Goal: Navigation & Orientation: Find specific page/section

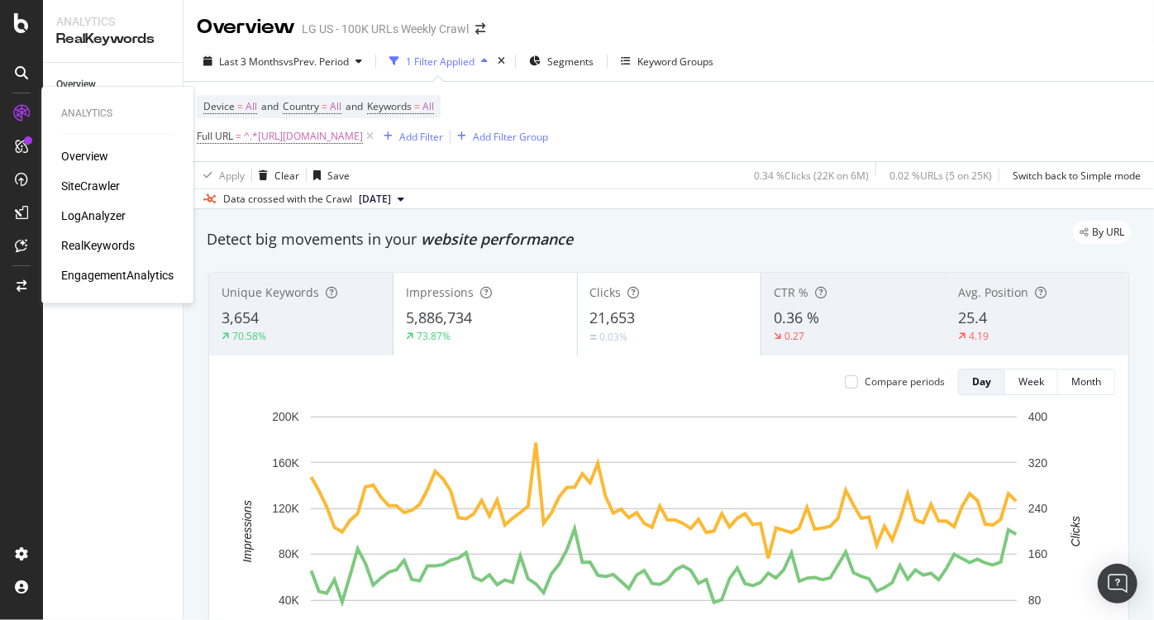
scroll to position [2751, 0]
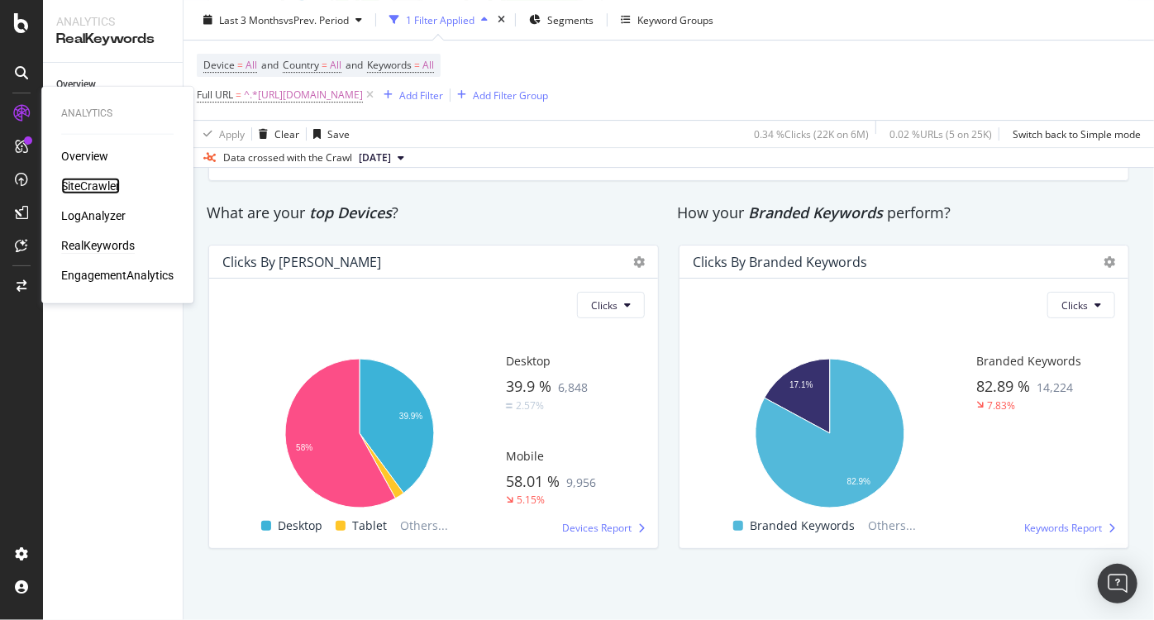
click at [77, 178] on div "SiteCrawler" at bounding box center [90, 186] width 59 height 17
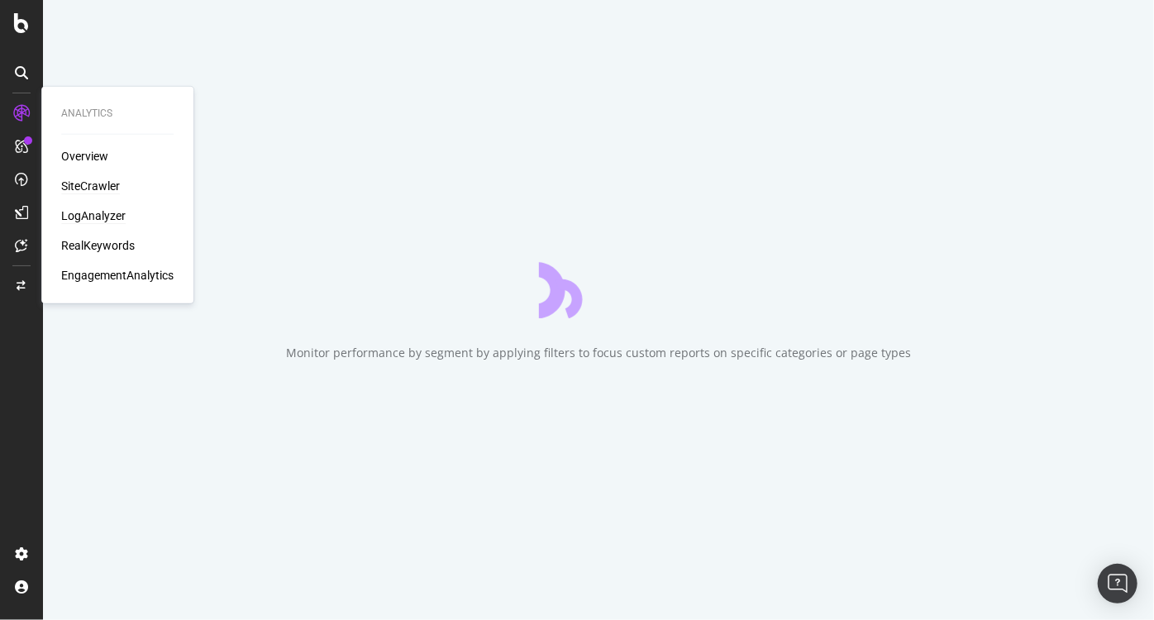
click at [88, 210] on div "LogAnalyzer" at bounding box center [93, 216] width 64 height 17
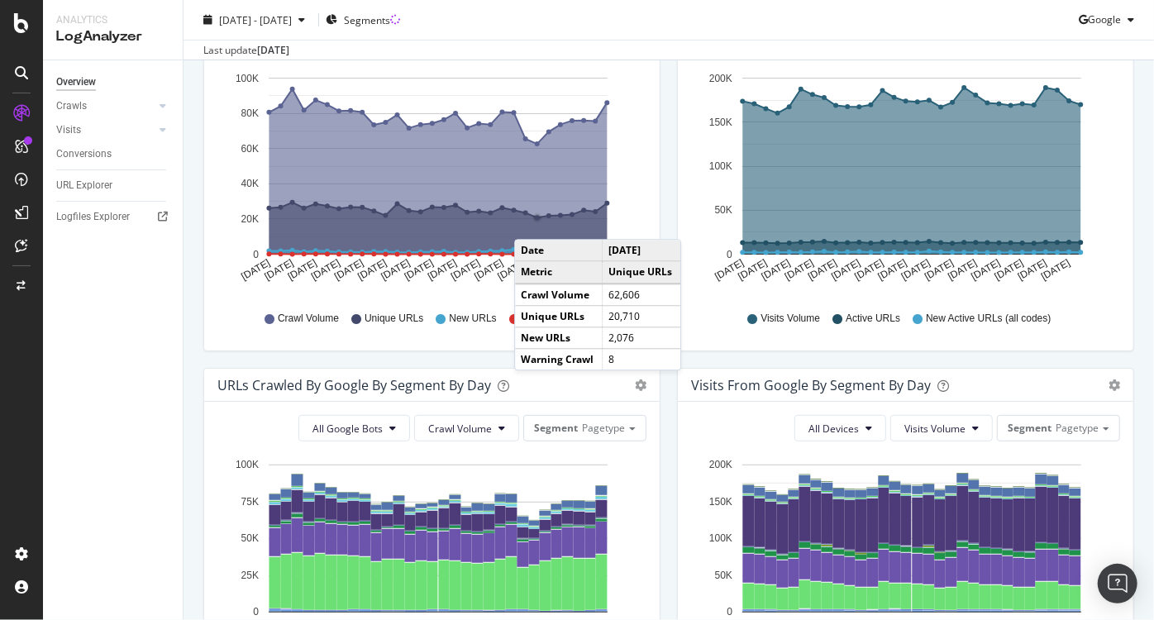
scroll to position [235, 0]
